Goal: Information Seeking & Learning: Learn about a topic

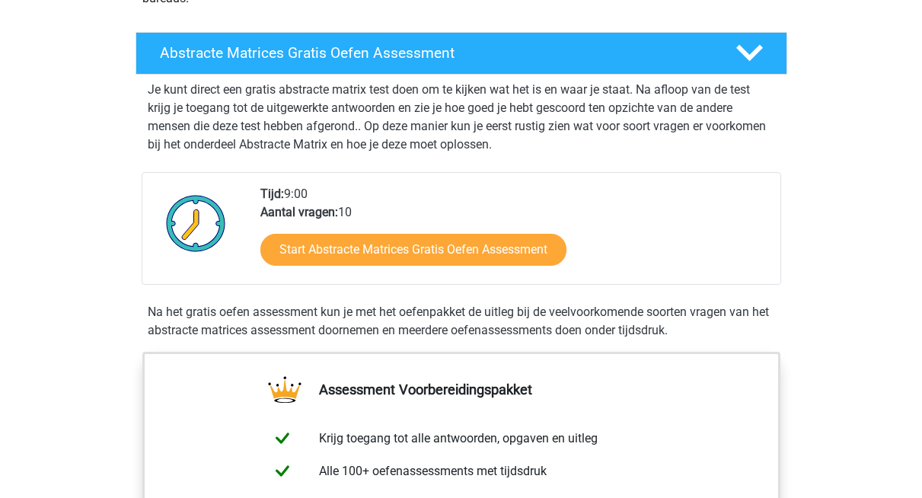
scroll to position [407, 0]
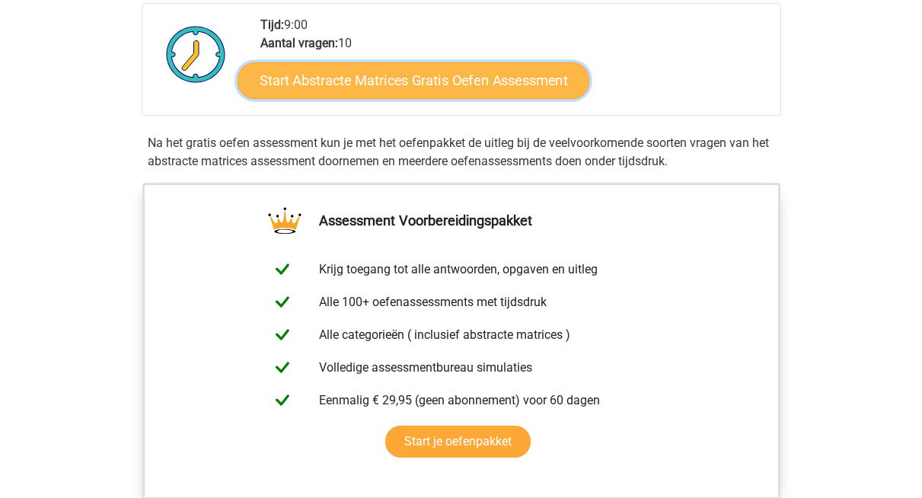
click at [427, 98] on link "Start Abstracte Matrices Gratis Oefen Assessment" at bounding box center [414, 80] width 352 height 37
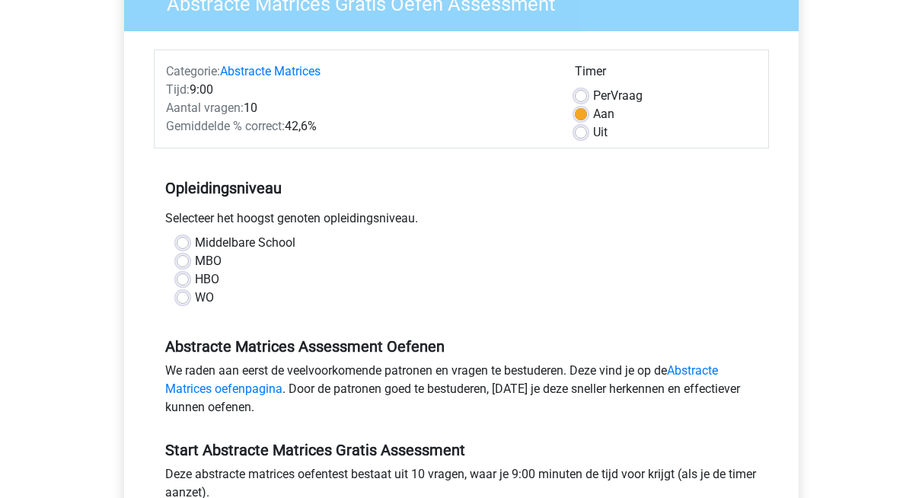
scroll to position [249, 0]
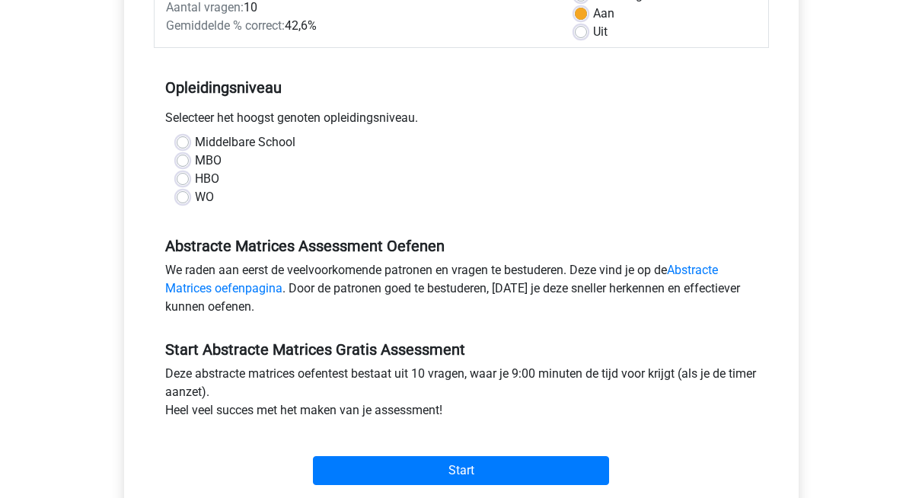
click at [203, 206] on label "WO" at bounding box center [204, 197] width 19 height 18
click at [189, 203] on input "WO" at bounding box center [183, 195] width 12 height 15
radio input "true"
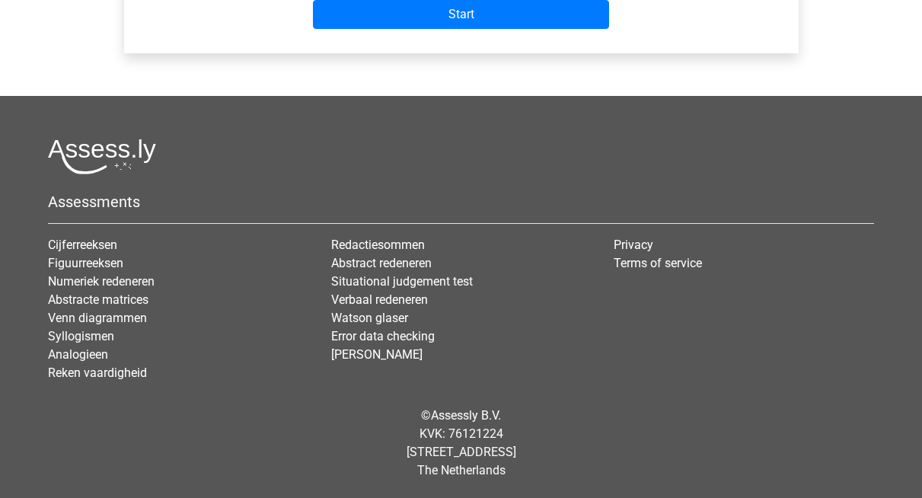
scroll to position [730, 0]
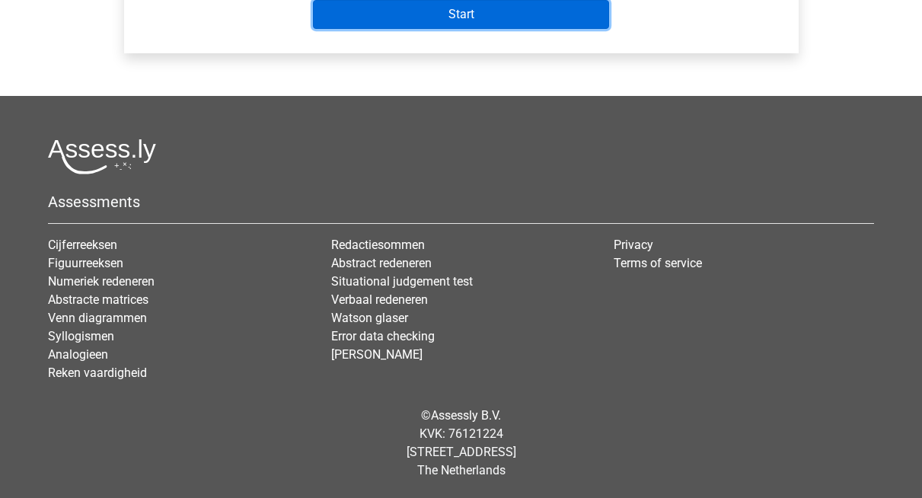
click at [394, 29] on input "Start" at bounding box center [461, 14] width 296 height 29
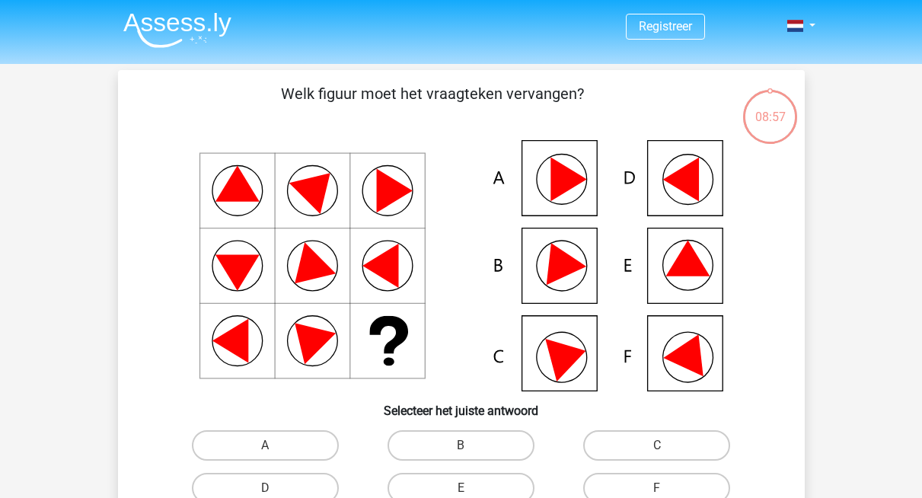
scroll to position [5, 0]
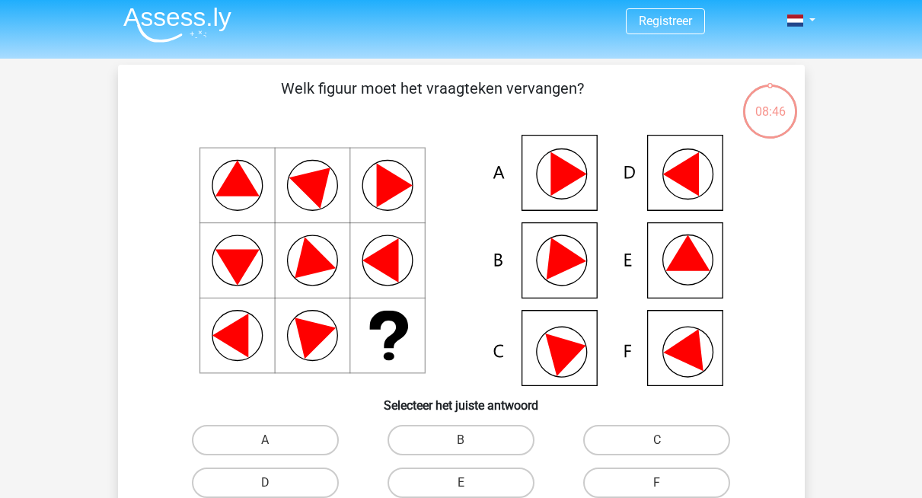
click at [668, 367] on icon at bounding box center [462, 260] width 614 height 251
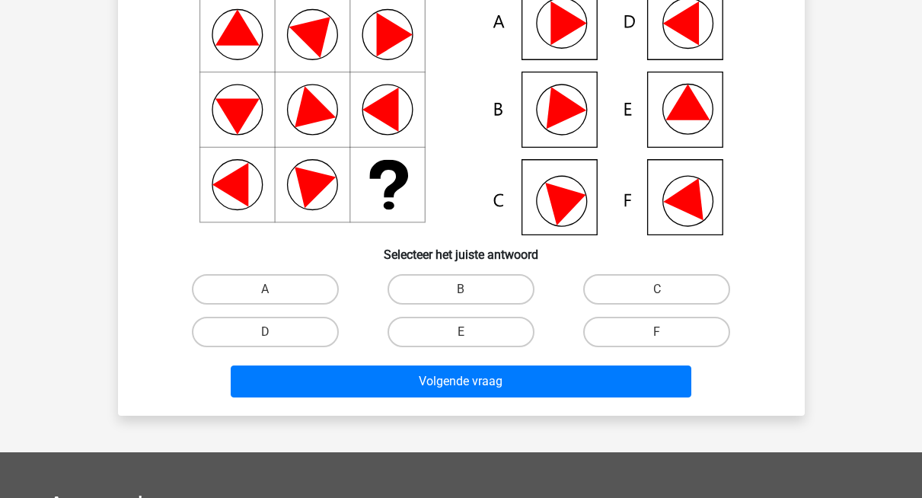
scroll to position [158, 0]
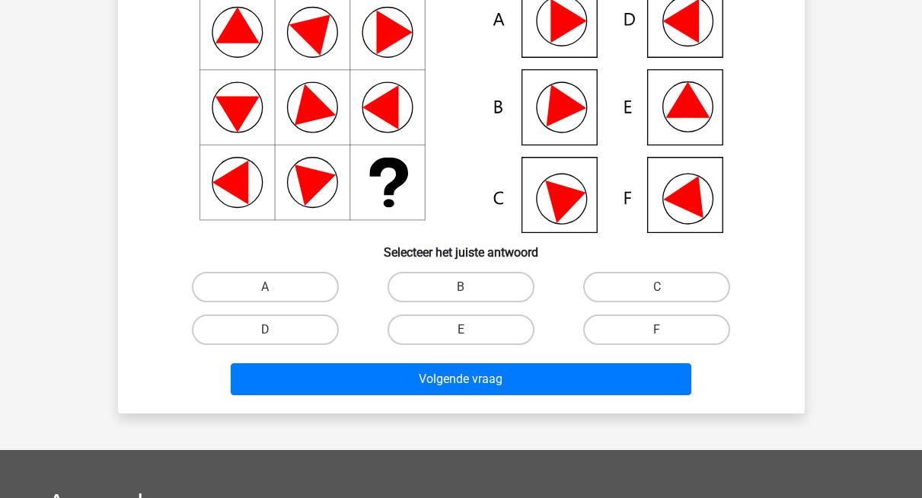
click at [616, 345] on label "F" at bounding box center [656, 329] width 147 height 30
click at [657, 340] on input "F" at bounding box center [662, 335] width 10 height 10
radio input "true"
click at [647, 137] on icon at bounding box center [684, 107] width 75 height 75
click at [669, 118] on icon at bounding box center [687, 100] width 44 height 36
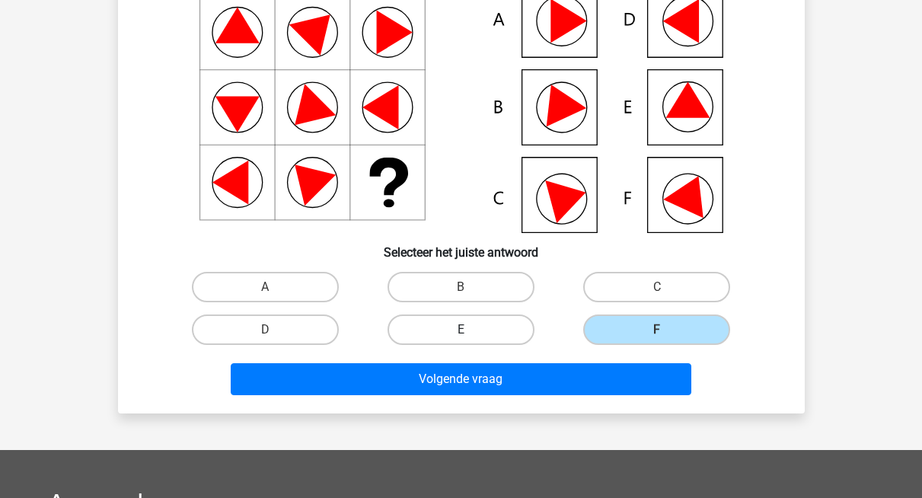
click at [428, 345] on label "E" at bounding box center [461, 329] width 147 height 30
click at [461, 340] on input "E" at bounding box center [466, 335] width 10 height 10
radio input "true"
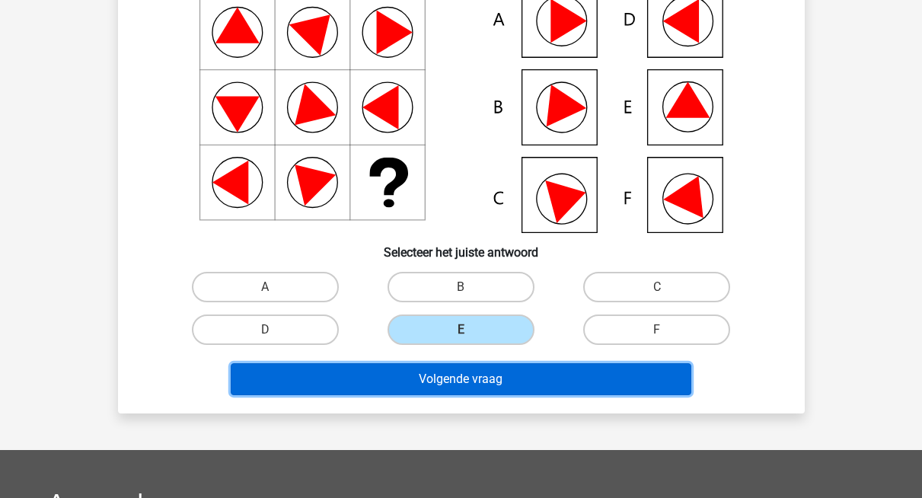
click at [489, 395] on button "Volgende vraag" at bounding box center [461, 379] width 461 height 32
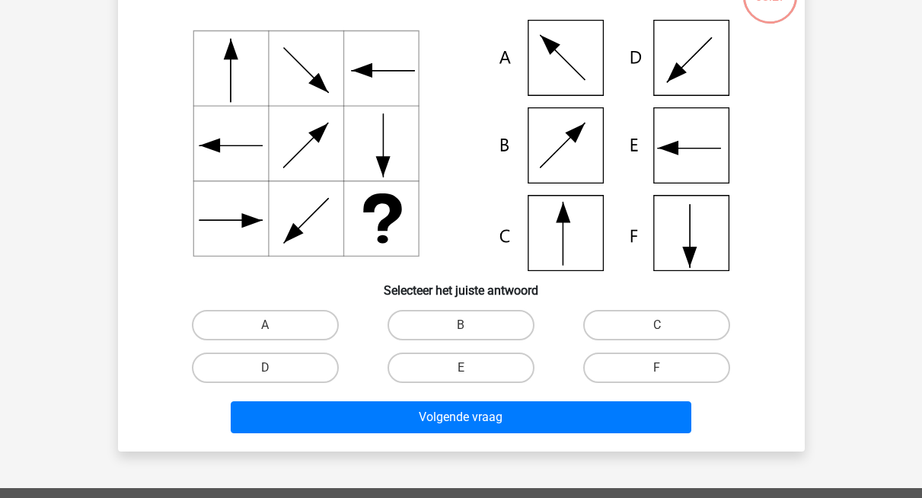
scroll to position [81, 0]
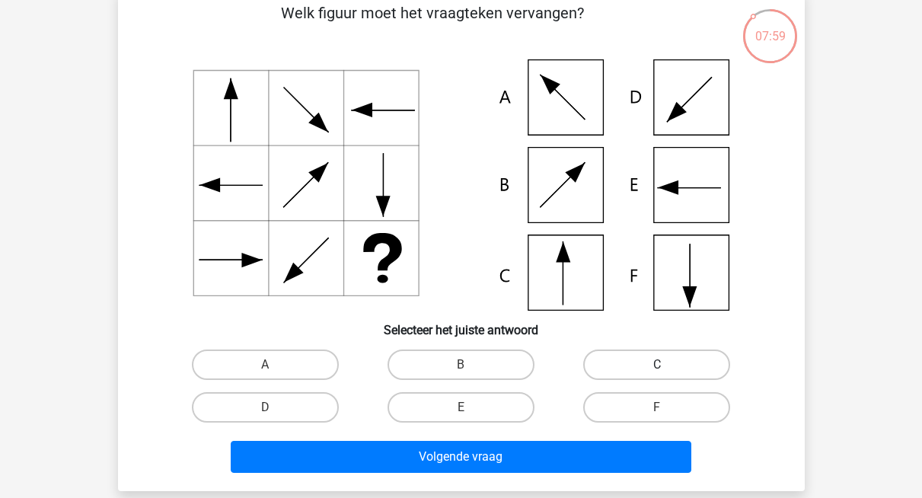
click at [605, 380] on label "C" at bounding box center [656, 364] width 147 height 30
click at [657, 375] on input "C" at bounding box center [662, 370] width 10 height 10
radio input "true"
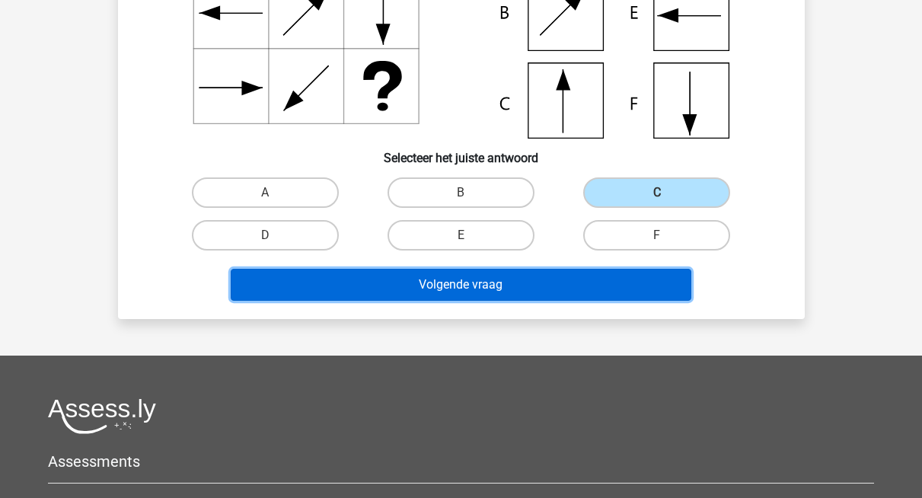
click at [559, 301] on button "Volgende vraag" at bounding box center [461, 285] width 461 height 32
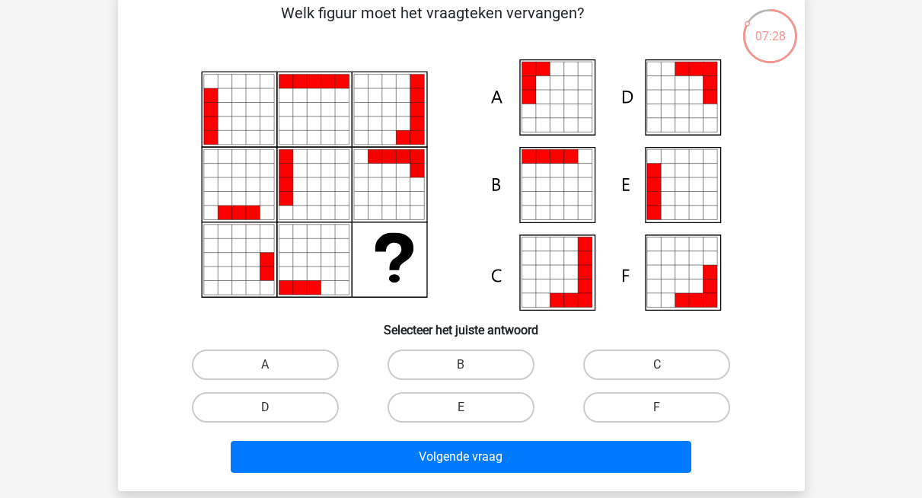
scroll to position [140, 0]
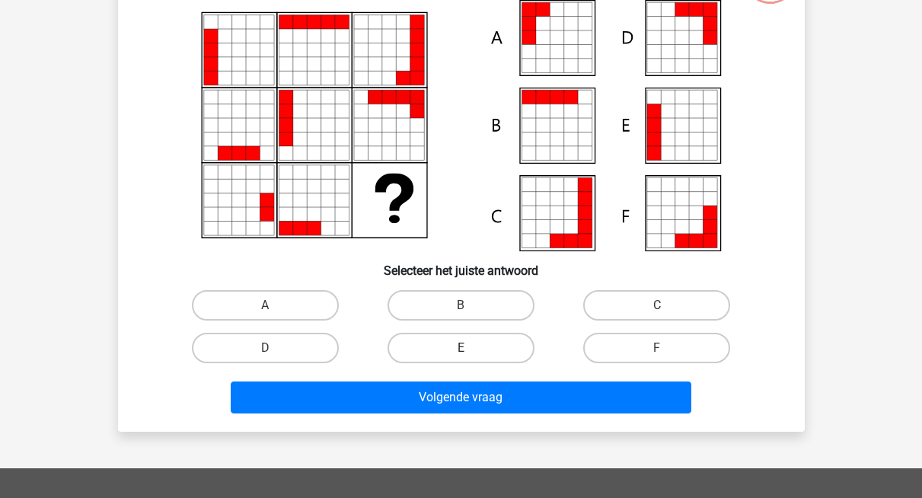
click at [501, 363] on label "E" at bounding box center [461, 348] width 147 height 30
click at [470, 358] on input "E" at bounding box center [466, 353] width 10 height 10
radio input "true"
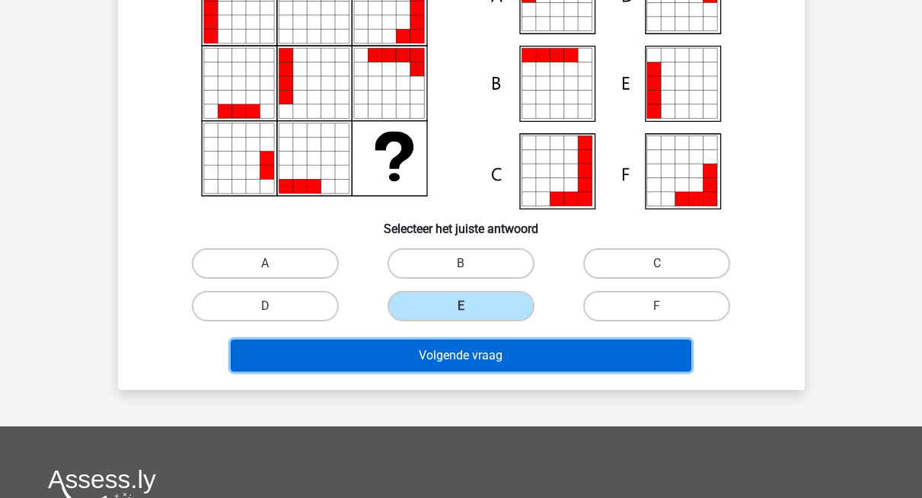
click at [502, 372] on button "Volgende vraag" at bounding box center [461, 356] width 461 height 32
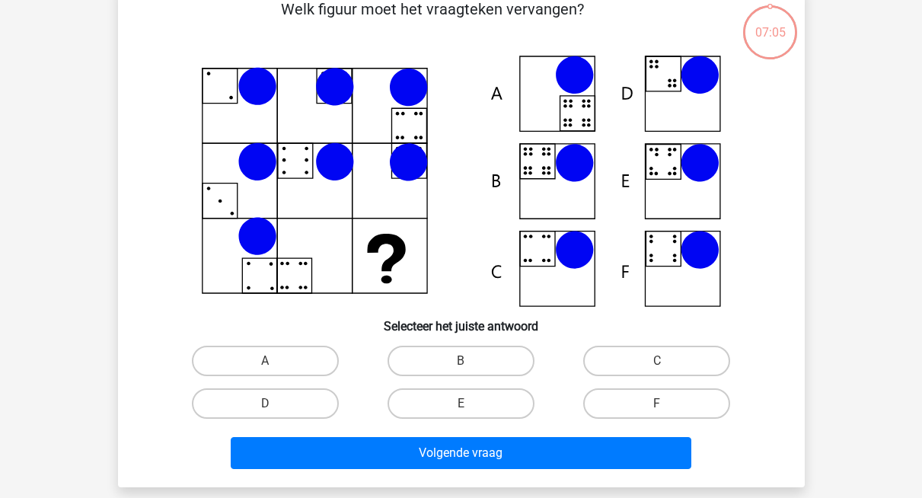
scroll to position [81, 0]
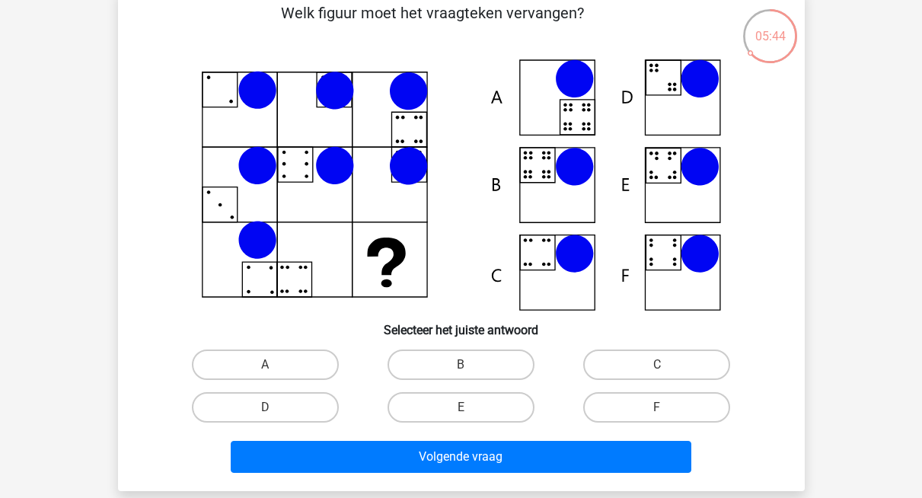
click at [653, 301] on icon at bounding box center [462, 184] width 614 height 251
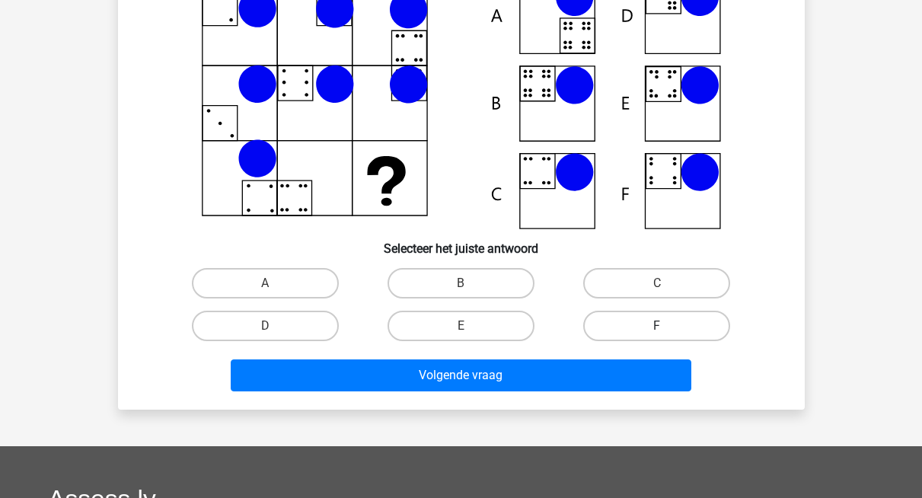
scroll to position [191, 0]
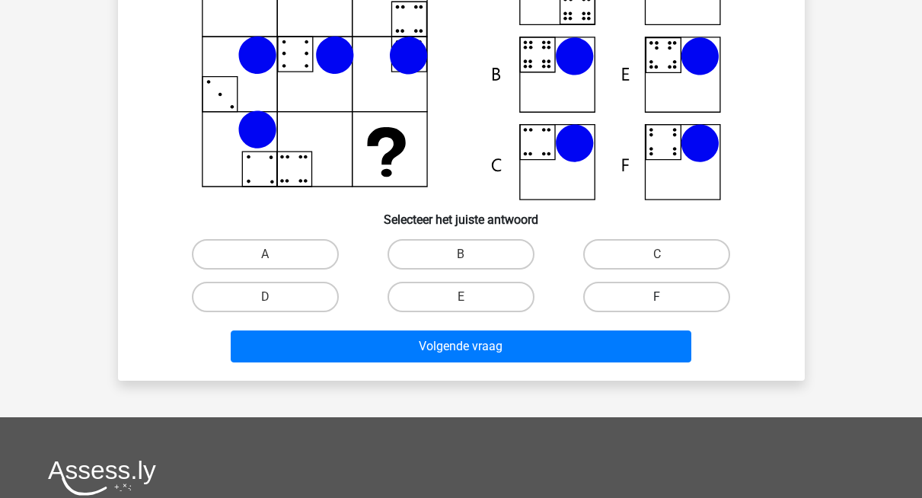
click at [613, 312] on label "F" at bounding box center [656, 297] width 147 height 30
click at [657, 307] on input "F" at bounding box center [662, 302] width 10 height 10
radio input "true"
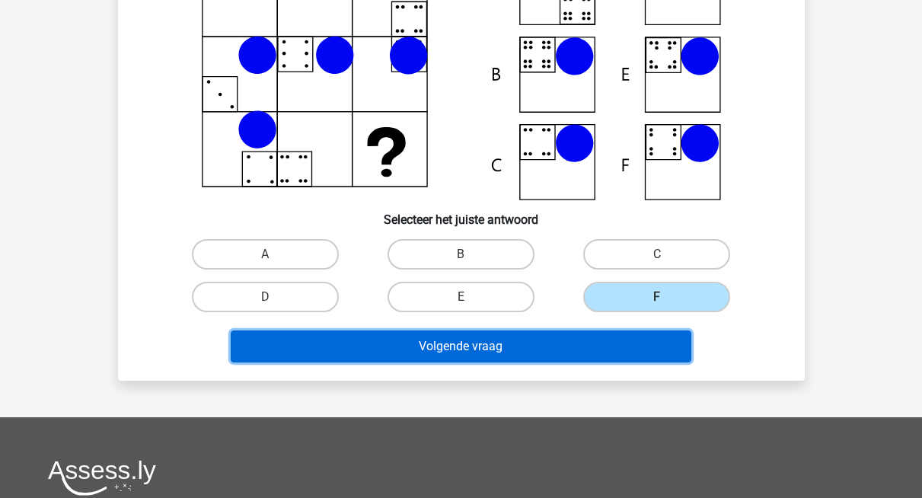
click at [608, 362] on button "Volgende vraag" at bounding box center [461, 346] width 461 height 32
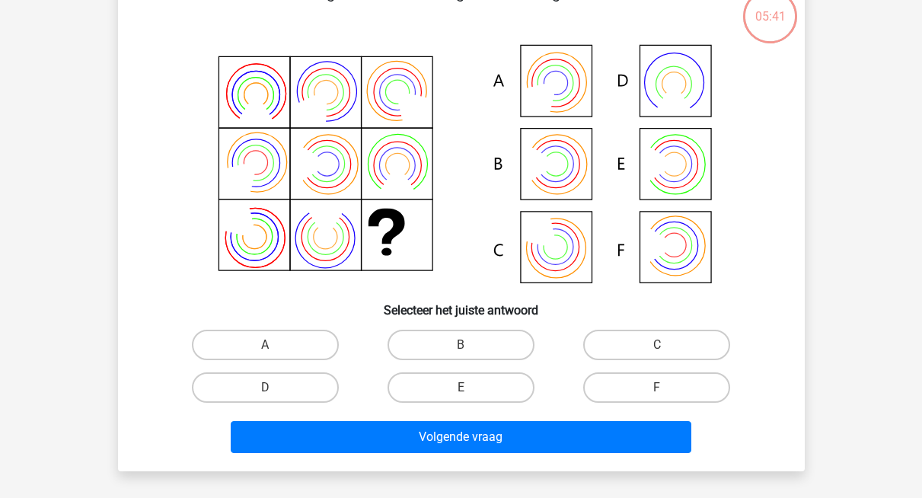
scroll to position [81, 0]
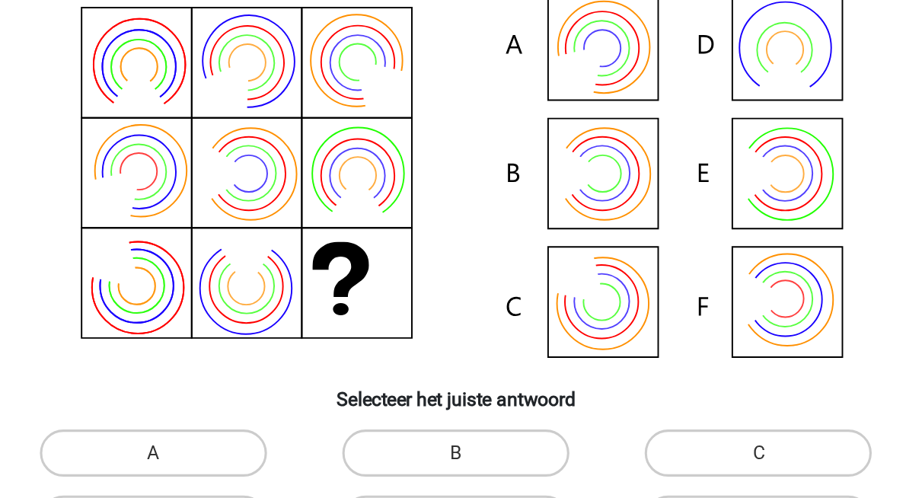
click at [552, 215] on icon at bounding box center [462, 184] width 614 height 251
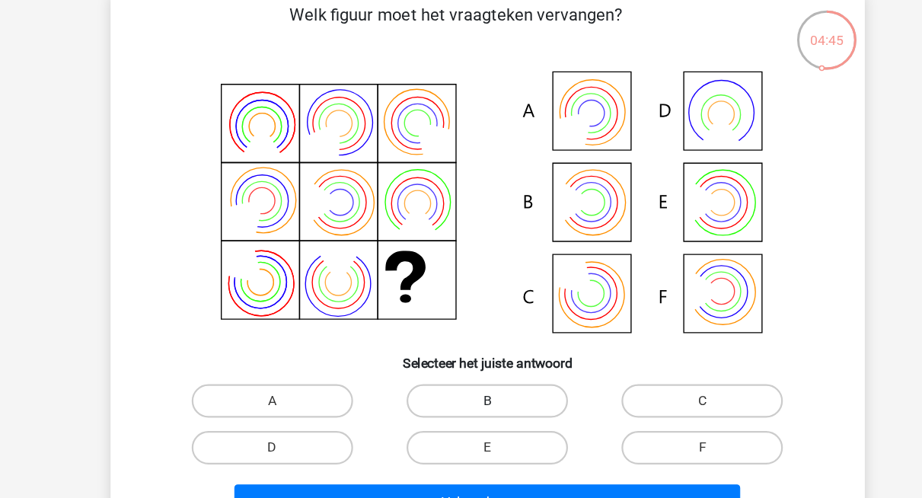
click at [419, 380] on label "B" at bounding box center [461, 364] width 147 height 30
click at [461, 375] on input "B" at bounding box center [466, 370] width 10 height 10
radio input "true"
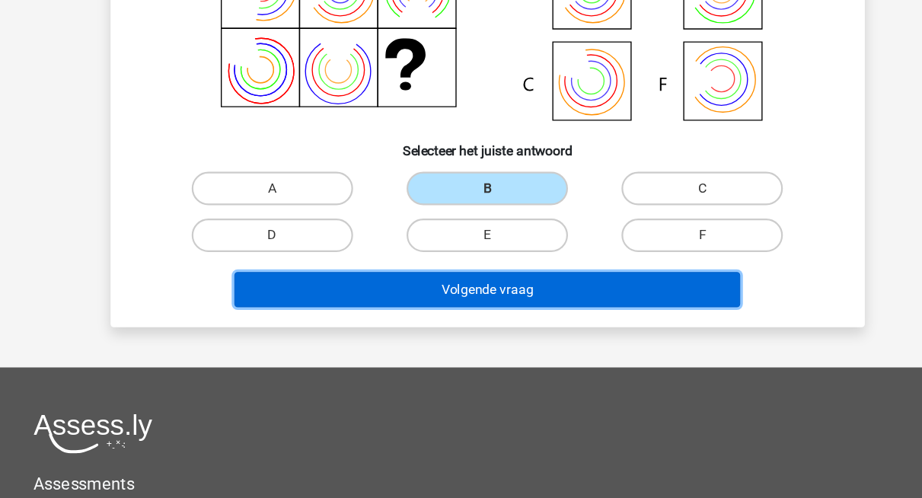
click at [575, 324] on button "Volgende vraag" at bounding box center [461, 308] width 461 height 32
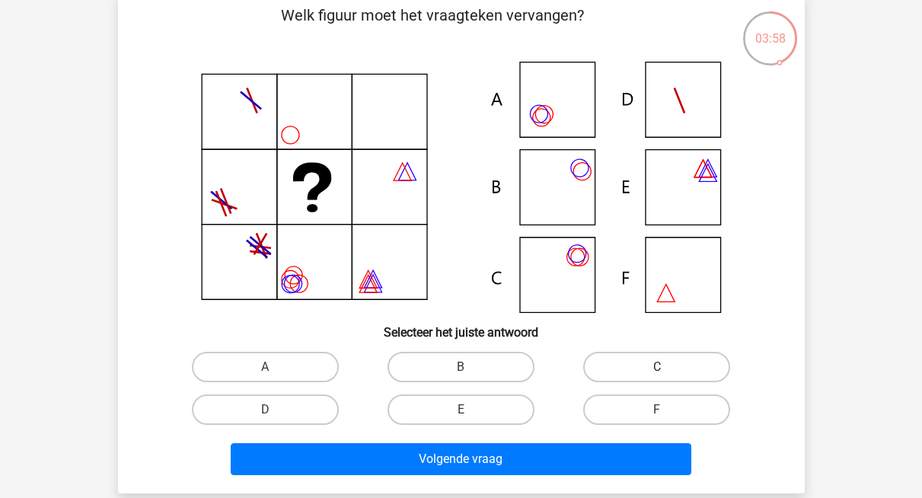
click at [595, 382] on label "C" at bounding box center [656, 367] width 147 height 30
click at [657, 377] on input "C" at bounding box center [662, 372] width 10 height 10
radio input "true"
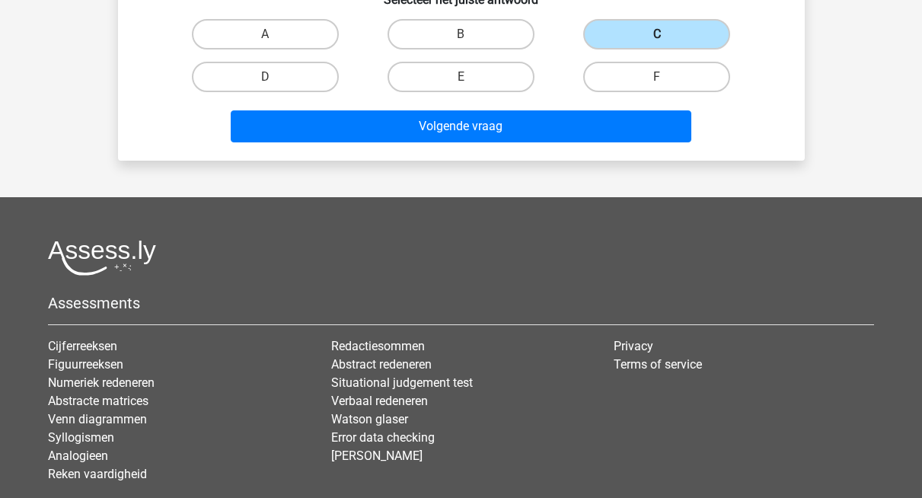
scroll to position [534, 0]
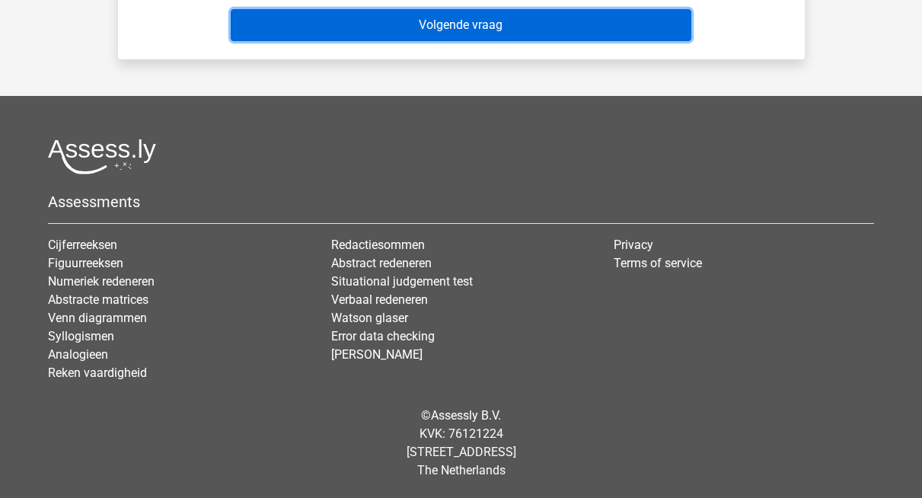
click at [598, 41] on button "Volgende vraag" at bounding box center [461, 25] width 461 height 32
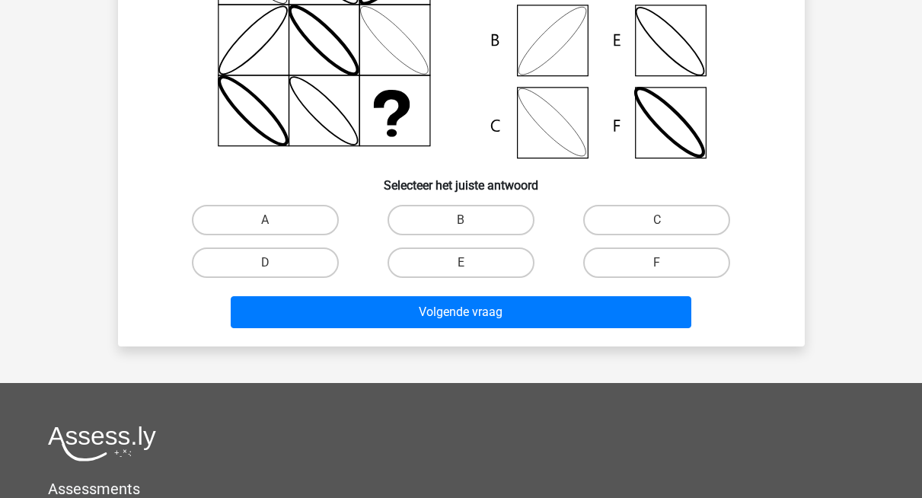
scroll to position [81, 0]
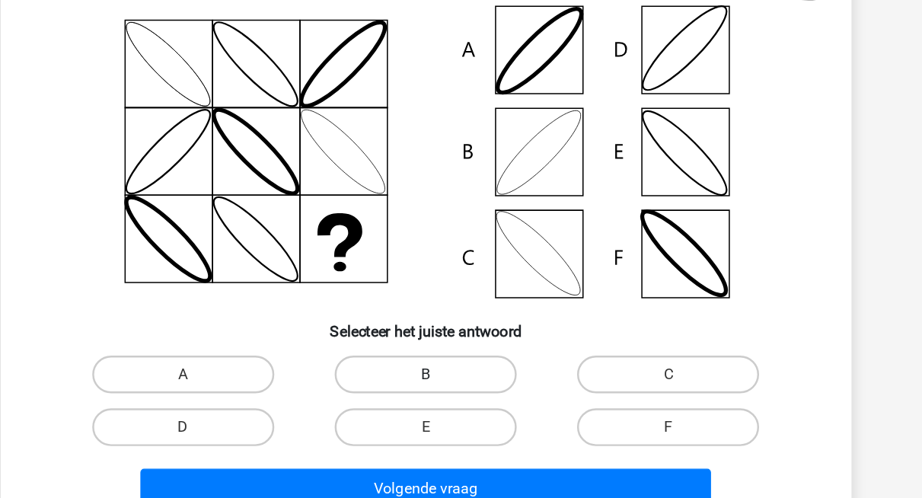
click at [467, 380] on label "B" at bounding box center [461, 364] width 147 height 30
click at [467, 375] on input "B" at bounding box center [466, 370] width 10 height 10
radio input "true"
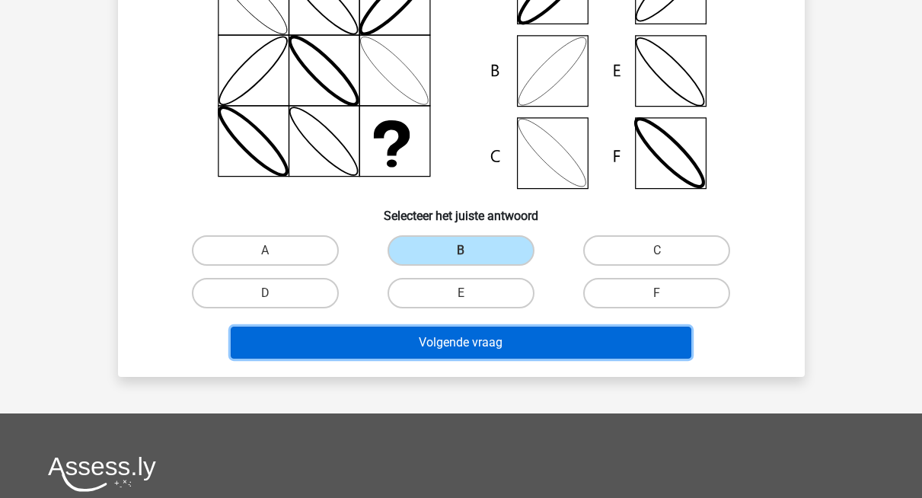
click at [603, 359] on button "Volgende vraag" at bounding box center [461, 343] width 461 height 32
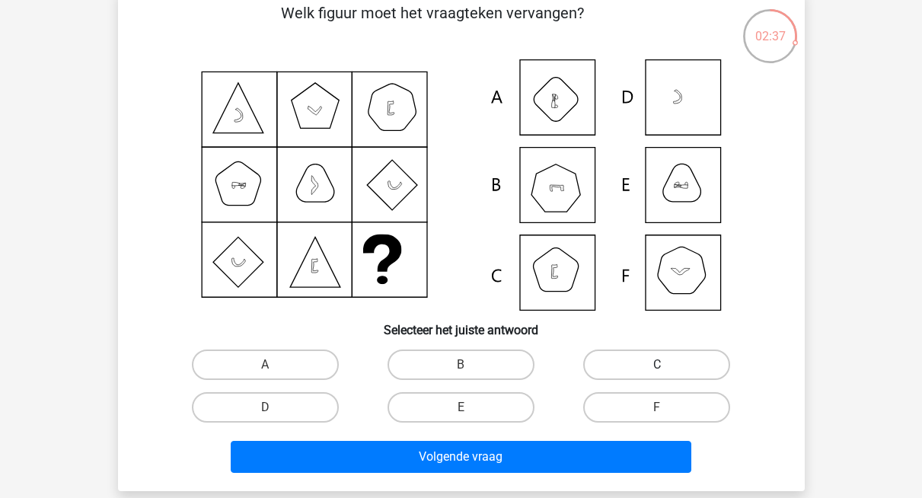
click at [614, 380] on label "C" at bounding box center [656, 364] width 147 height 30
click at [657, 375] on input "C" at bounding box center [662, 370] width 10 height 10
radio input "true"
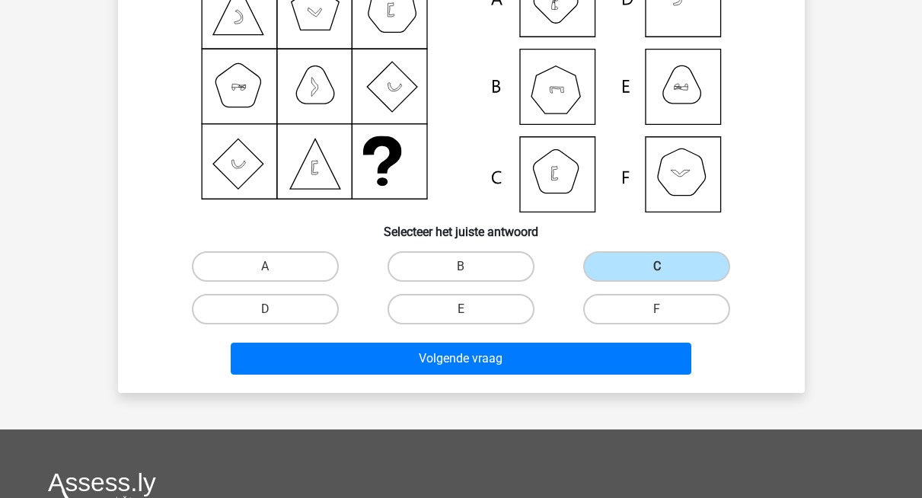
scroll to position [180, 0]
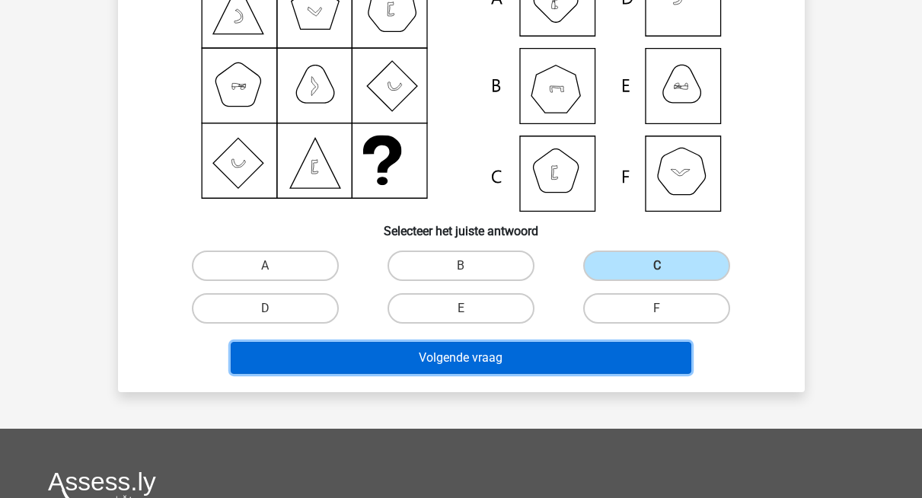
click at [517, 374] on button "Volgende vraag" at bounding box center [461, 358] width 461 height 32
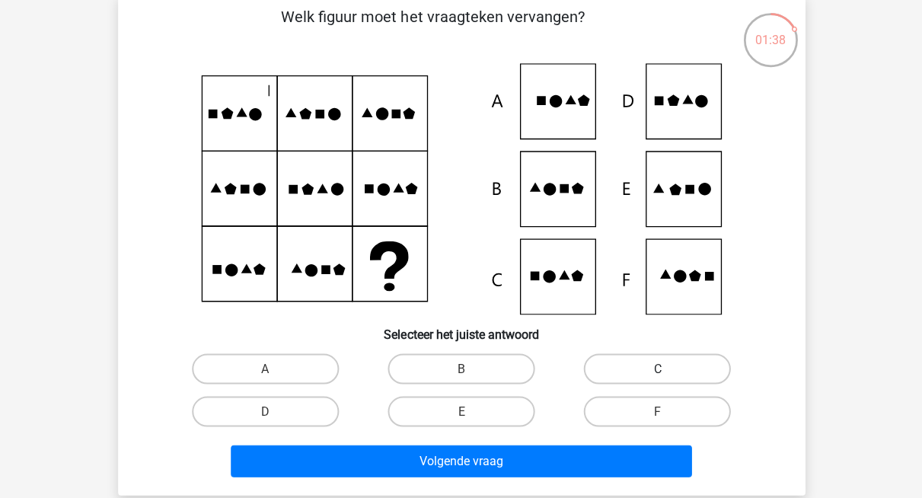
scroll to position [77, 0]
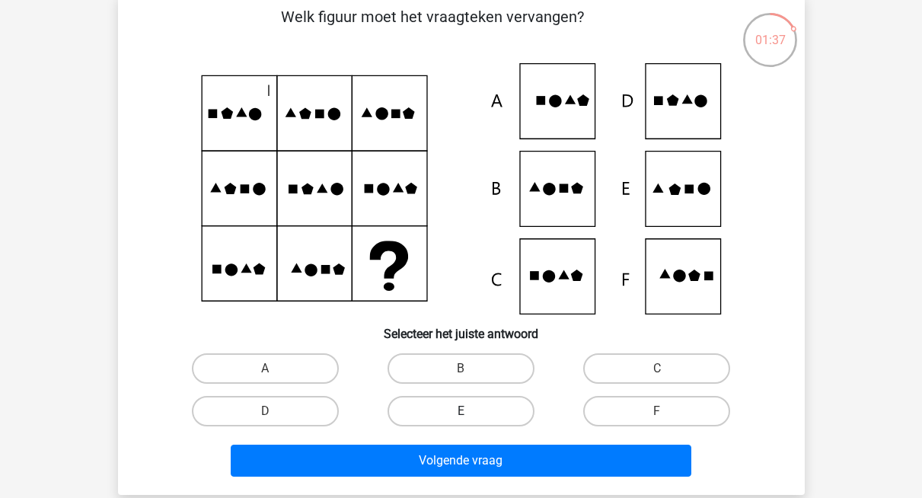
click at [496, 426] on label "E" at bounding box center [461, 411] width 147 height 30
click at [470, 421] on input "E" at bounding box center [466, 416] width 10 height 10
radio input "true"
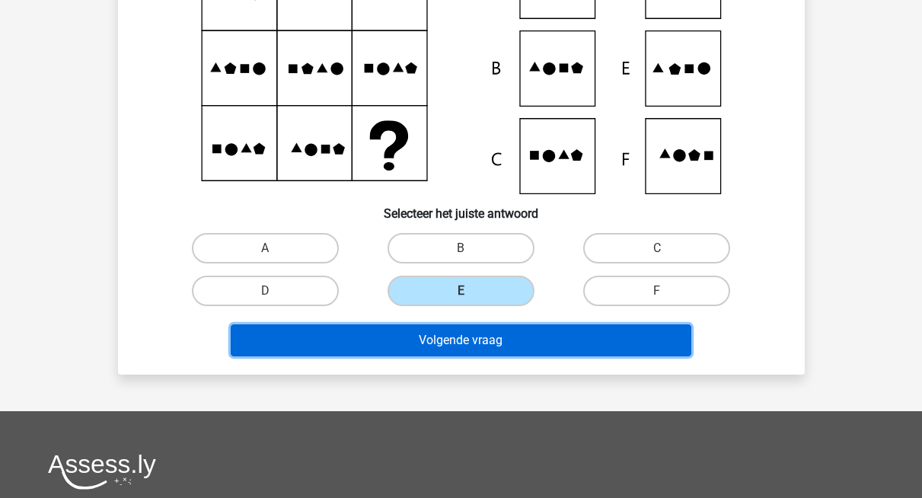
click at [582, 356] on button "Volgende vraag" at bounding box center [461, 340] width 461 height 32
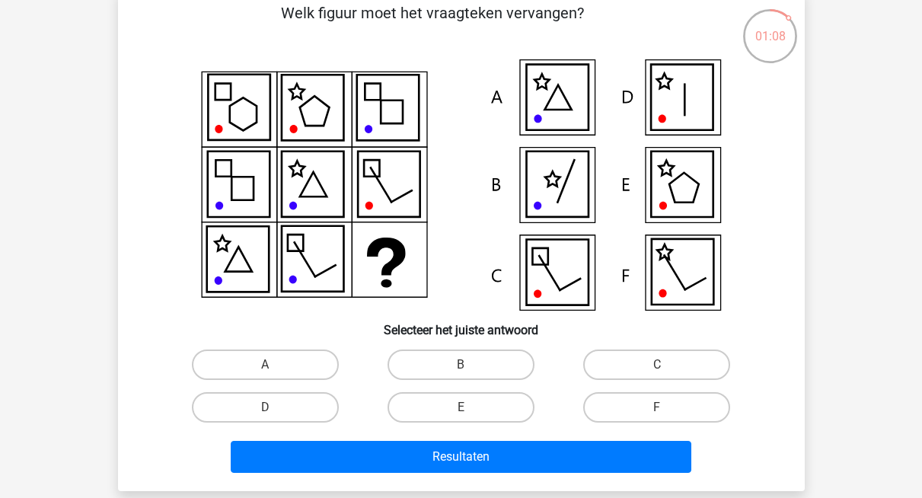
scroll to position [151, 0]
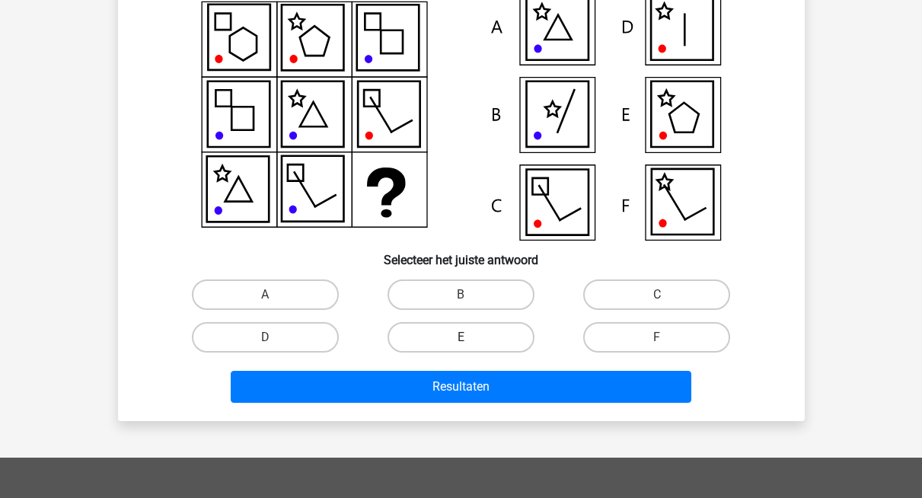
click at [505, 352] on label "E" at bounding box center [461, 337] width 147 height 30
click at [470, 347] on input "E" at bounding box center [466, 342] width 10 height 10
radio input "true"
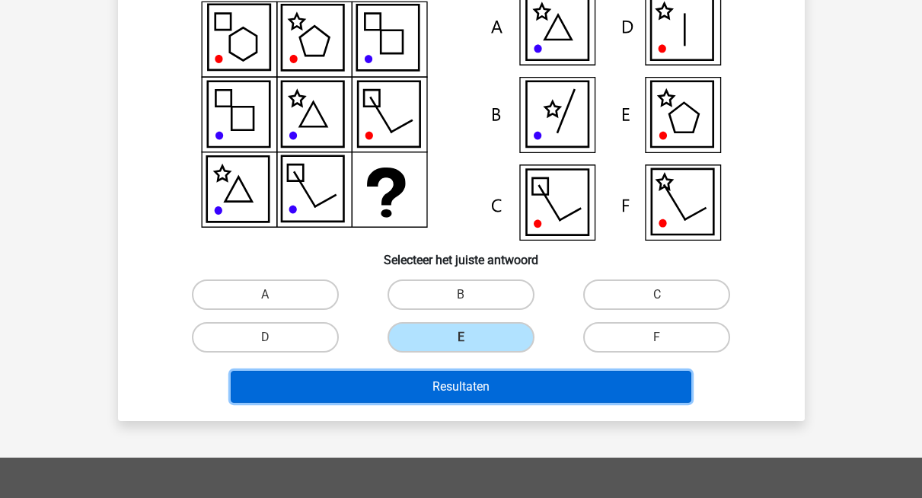
click at [556, 403] on button "Resultaten" at bounding box center [461, 387] width 461 height 32
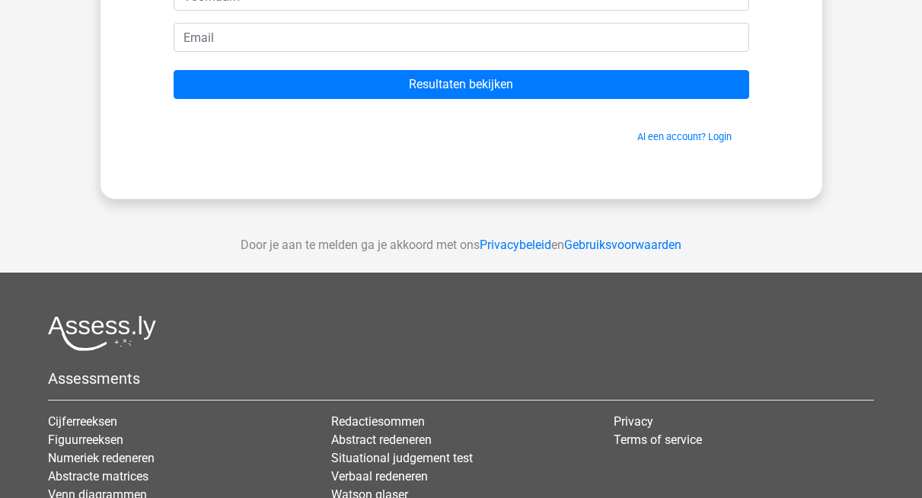
scroll to position [139, 0]
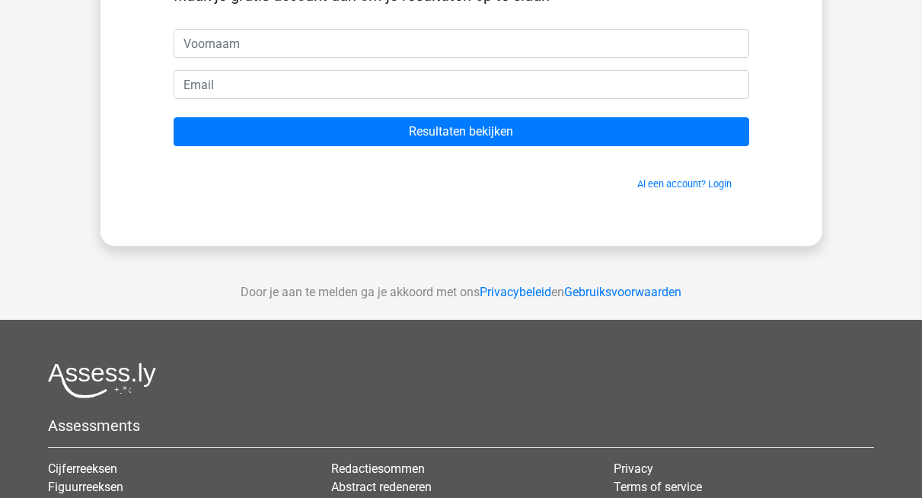
click at [390, 58] on input "text" at bounding box center [462, 43] width 576 height 29
type input "evelyn"
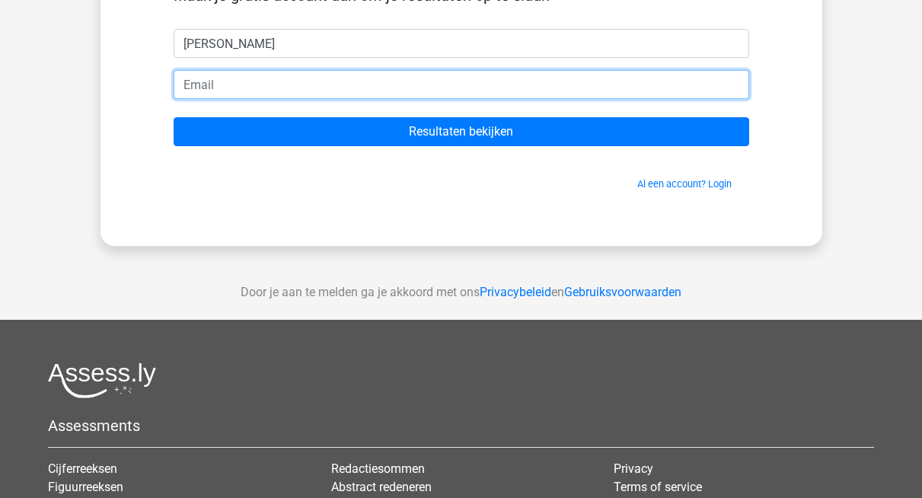
click at [330, 99] on input "email" at bounding box center [462, 84] width 576 height 29
type input "a0975377108@gmail.com"
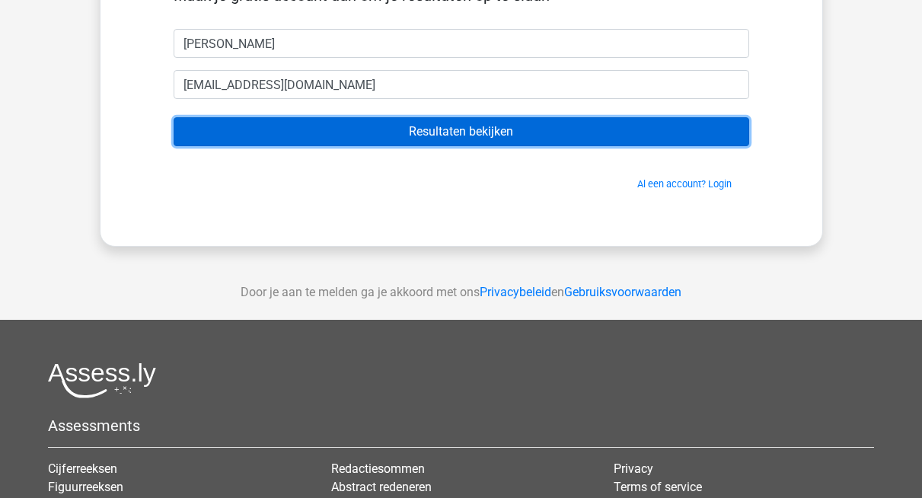
click at [363, 146] on input "Resultaten bekijken" at bounding box center [462, 131] width 576 height 29
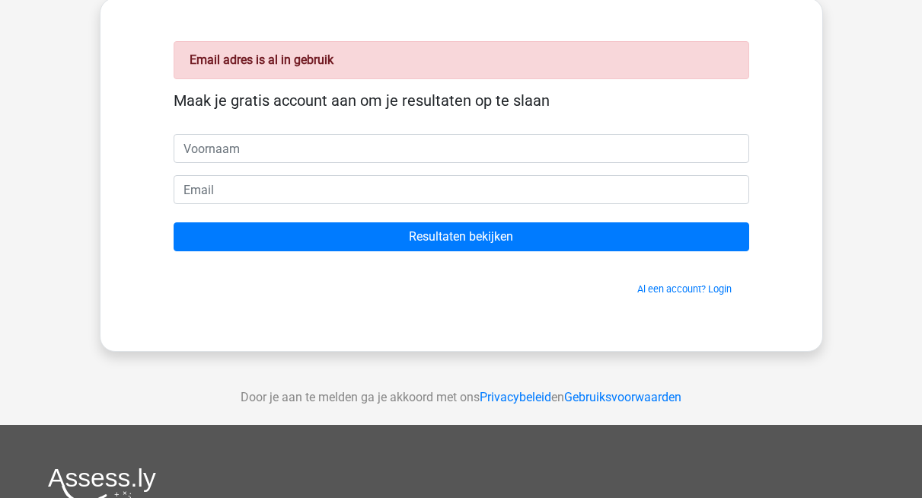
scroll to position [87, 0]
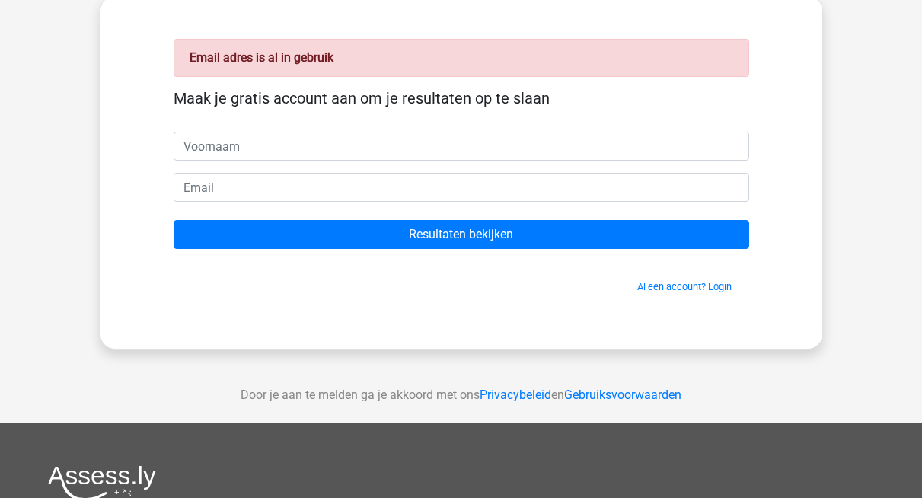
click at [411, 161] on input "text" at bounding box center [462, 146] width 576 height 29
type input "[PERSON_NAME]"
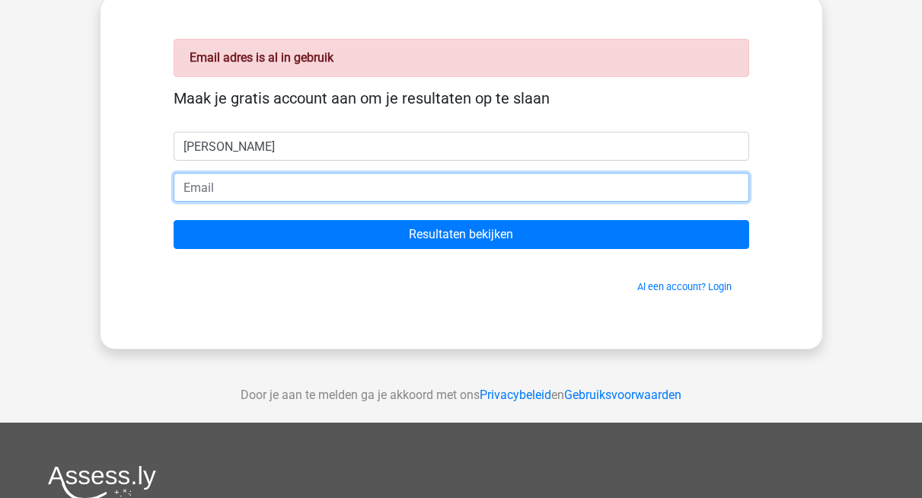
click at [324, 202] on input "email" at bounding box center [462, 187] width 576 height 29
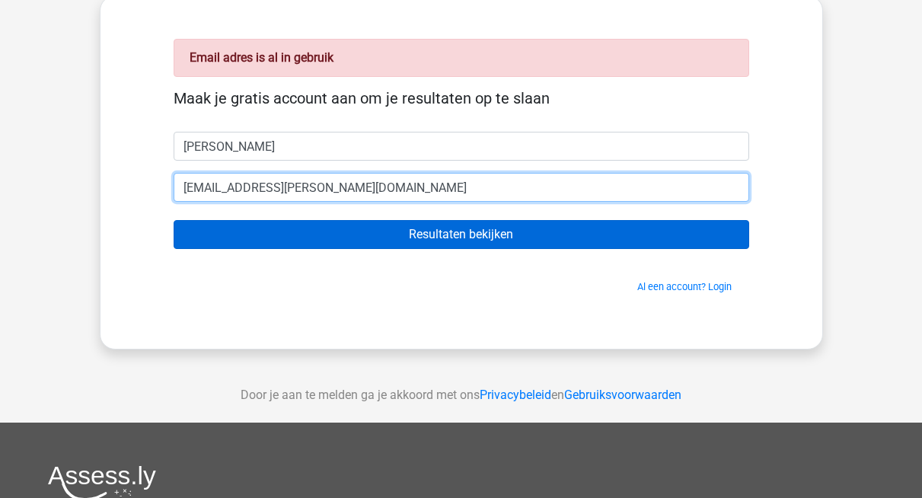
type input "[EMAIL_ADDRESS][PERSON_NAME][DOMAIN_NAME]"
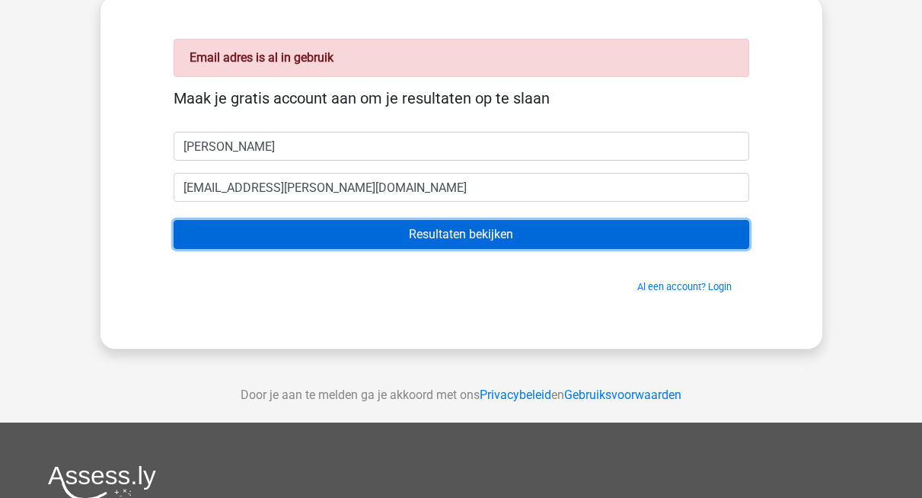
click at [283, 249] on input "Resultaten bekijken" at bounding box center [462, 234] width 576 height 29
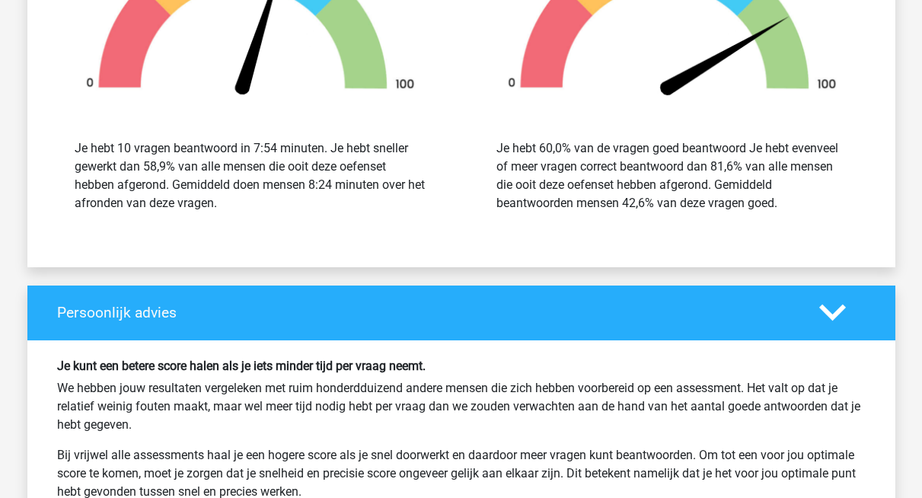
scroll to position [2003, 0]
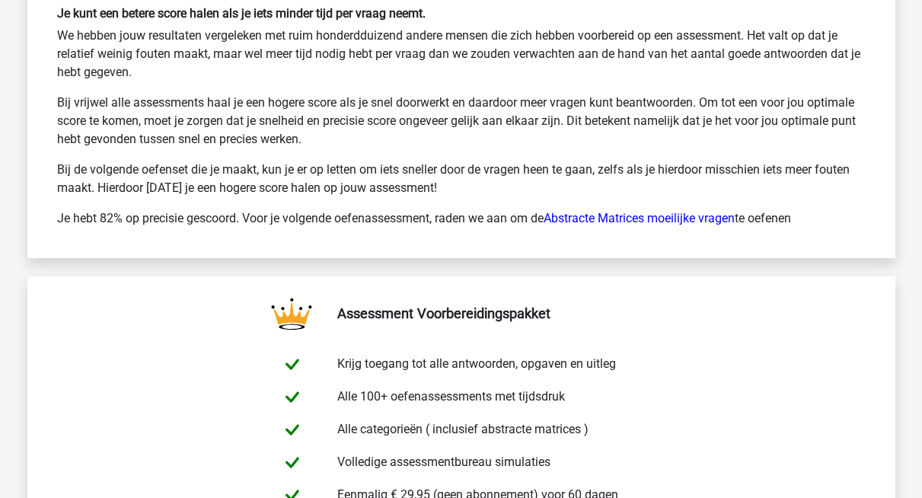
scroll to position [3475, 0]
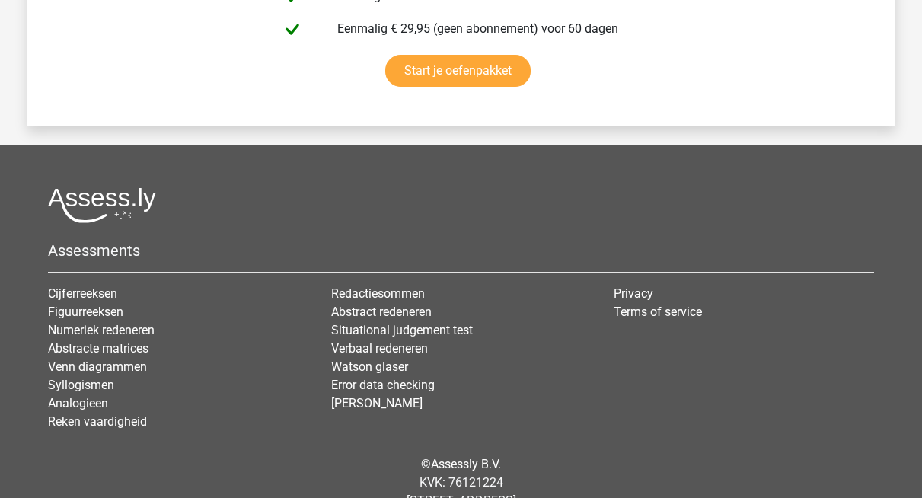
scroll to position [4585, 0]
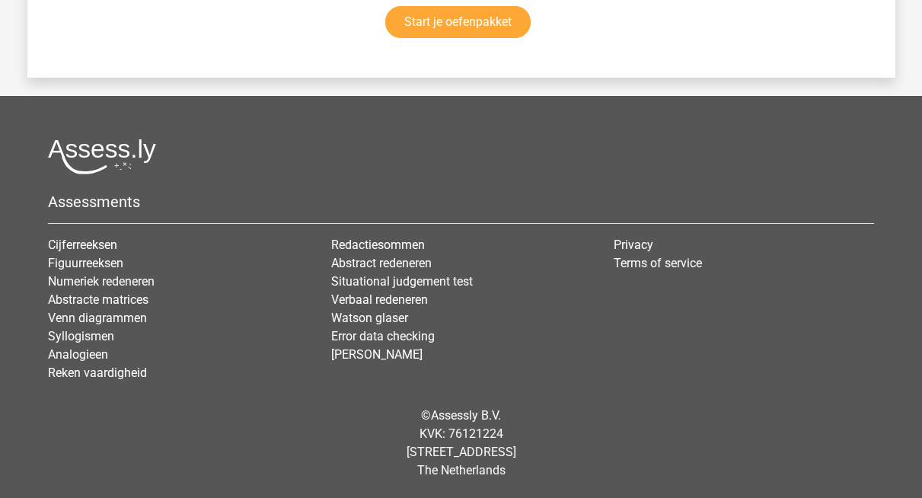
scroll to position [5550, 0]
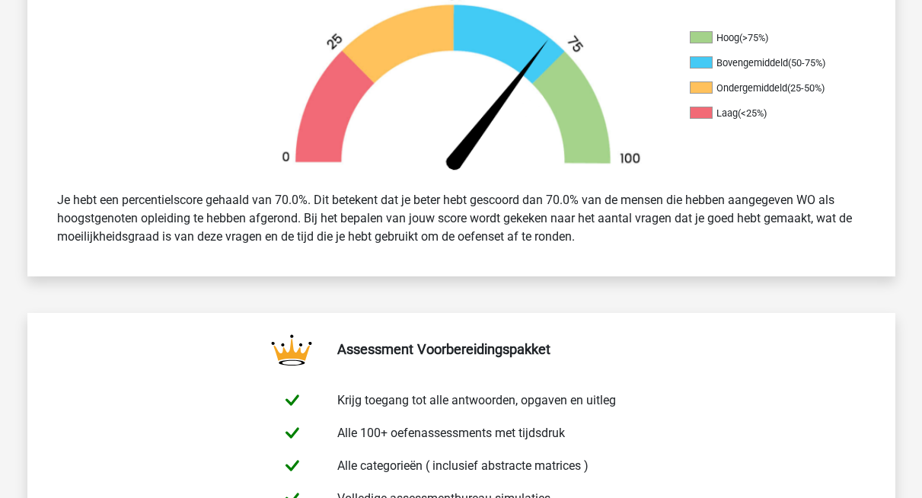
scroll to position [522, 0]
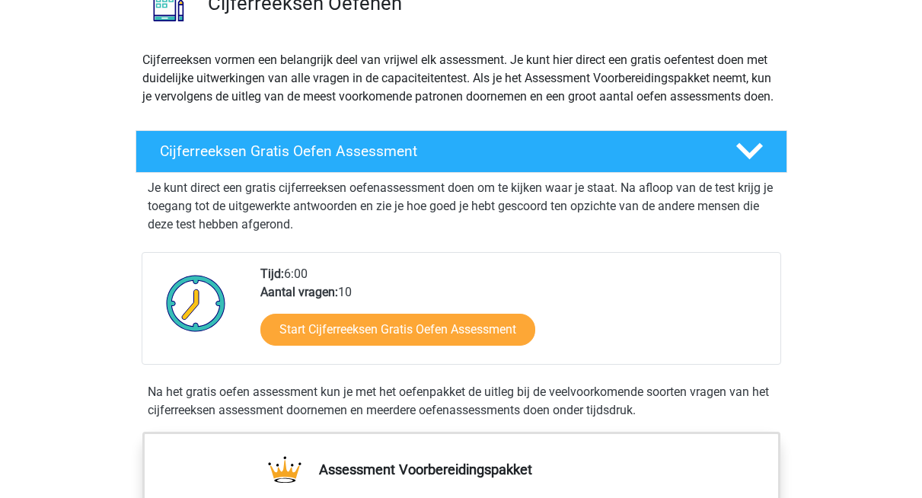
scroll to position [154, 0]
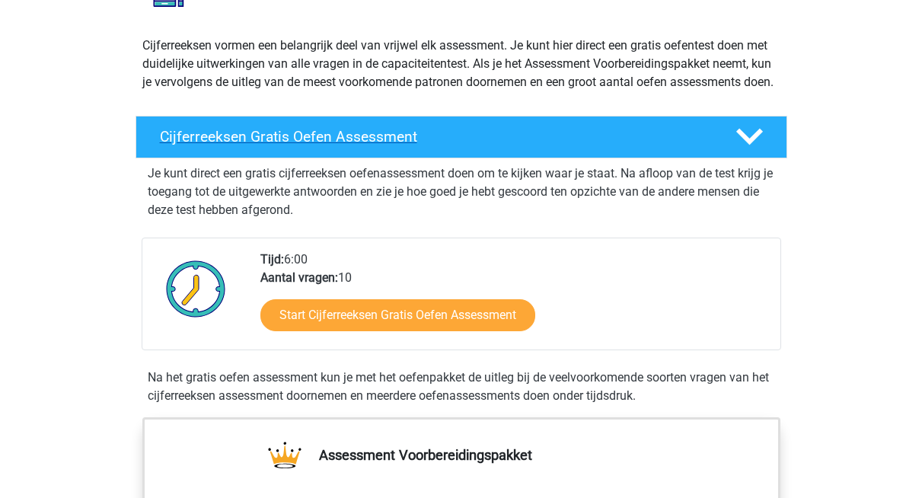
click at [385, 158] on div "Cijferreeksen Gratis Oefen Assessment" at bounding box center [462, 137] width 652 height 43
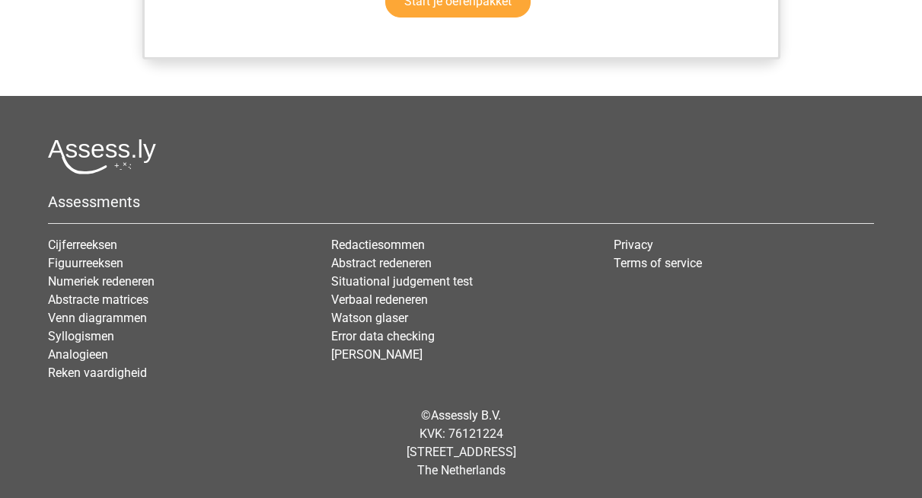
scroll to position [1786, 0]
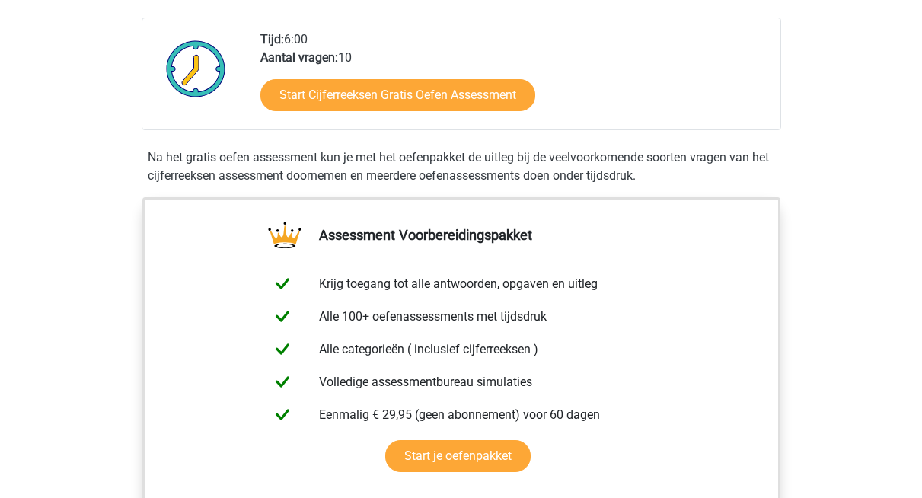
scroll to position [633, 0]
